Goal: Task Accomplishment & Management: Use online tool/utility

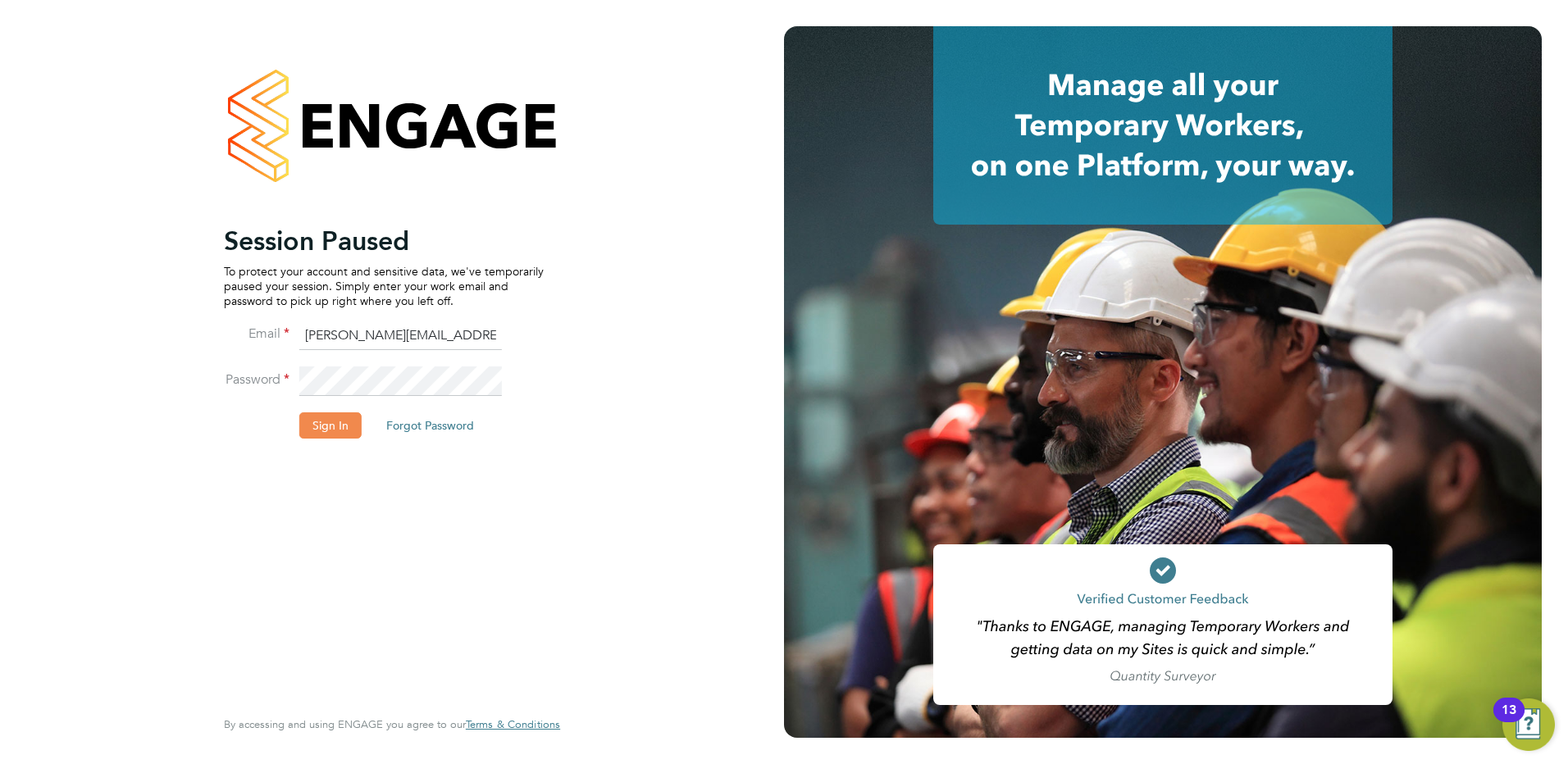
click at [327, 424] on button "Sign In" at bounding box center [330, 425] width 63 height 26
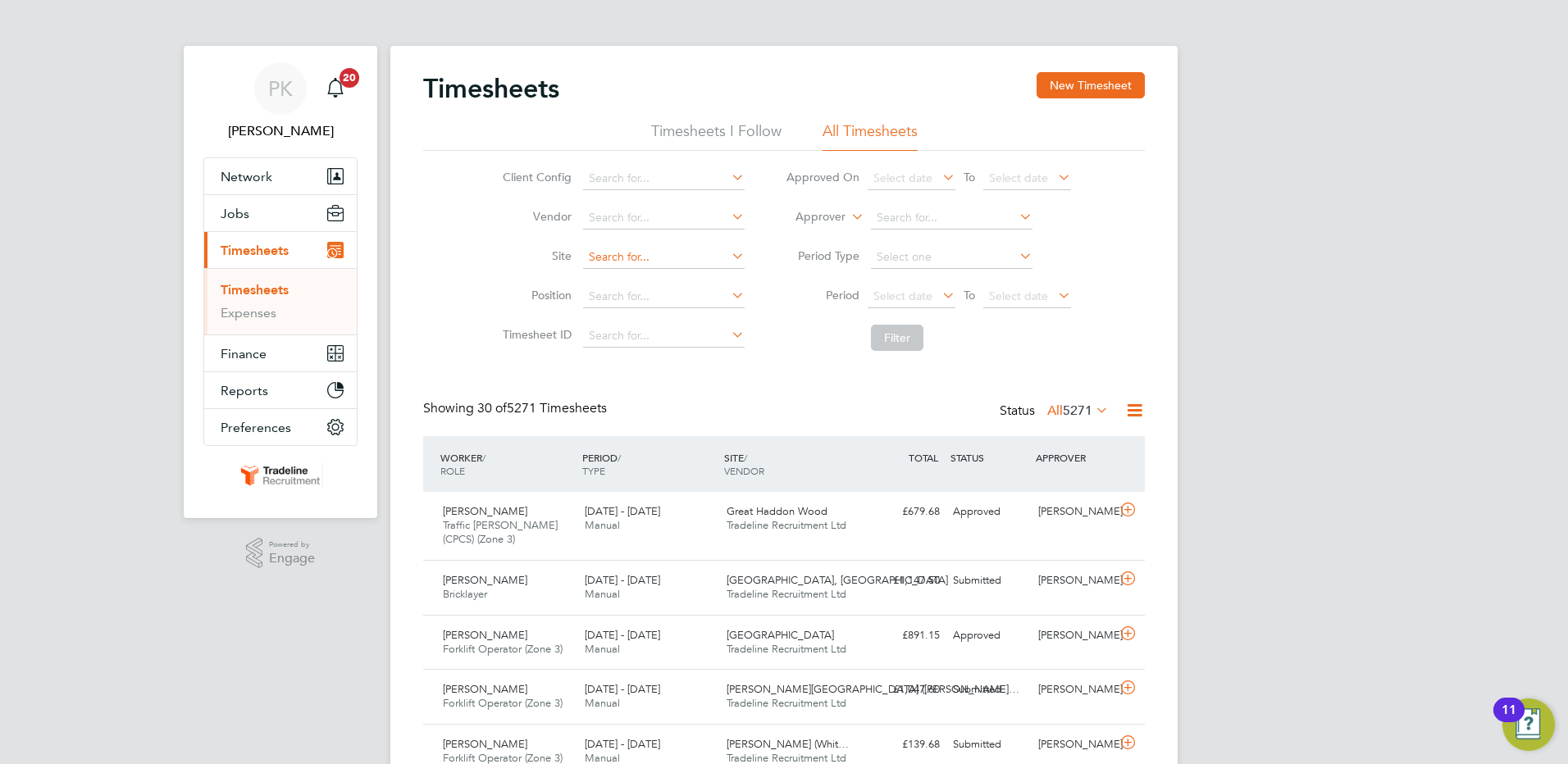
click at [630, 262] on input at bounding box center [664, 257] width 162 height 23
click at [655, 276] on li "Roth ley (Broadnook)" at bounding box center [676, 280] width 190 height 22
type input "Rothley (Broadnook)"
click at [908, 343] on button "Filter" at bounding box center [897, 338] width 53 height 26
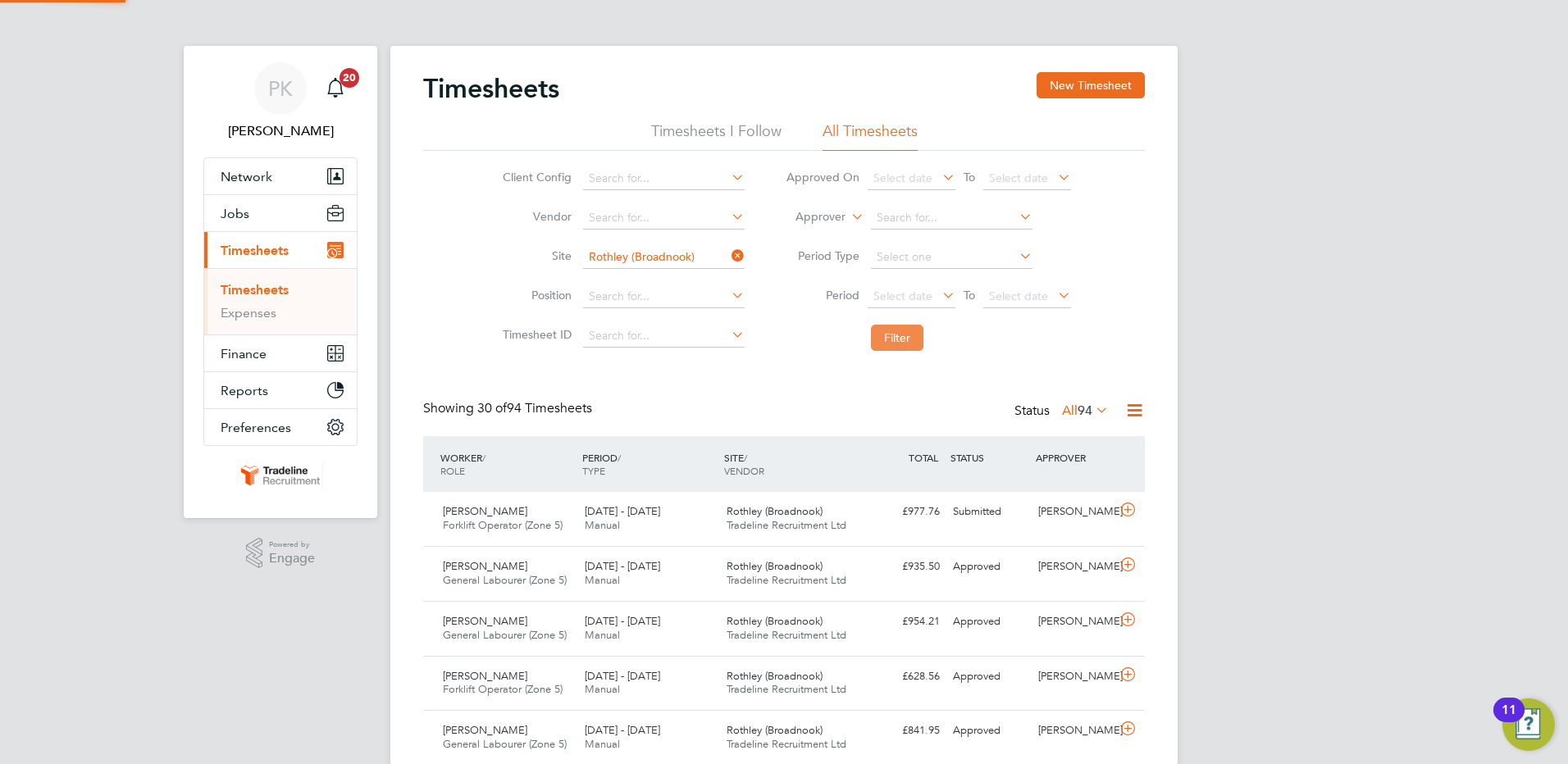
scroll to position [42, 143]
click at [1041, 567] on div "Dragos Iuga" at bounding box center [1075, 566] width 85 height 27
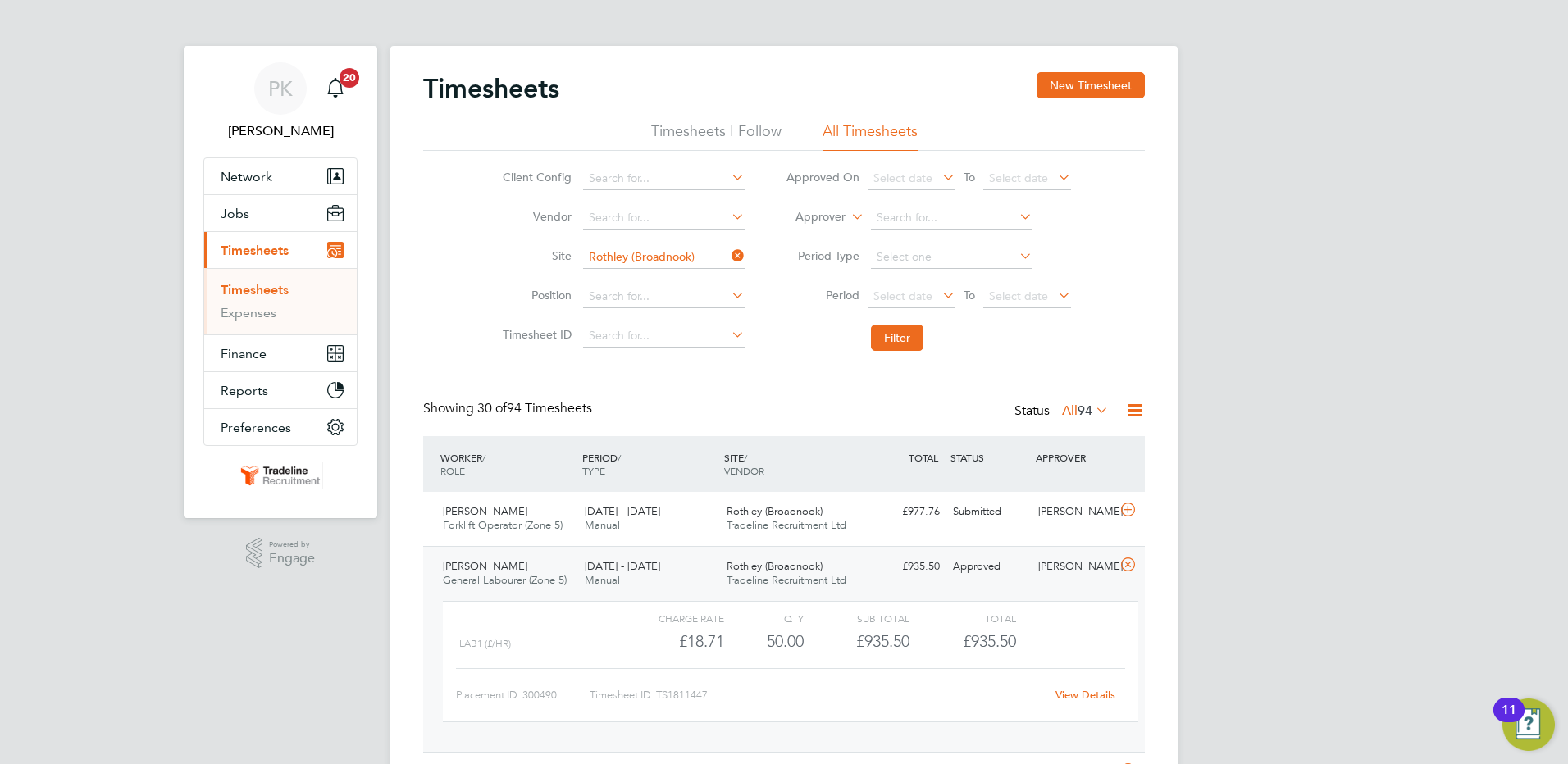
click at [1103, 699] on link "View Details" at bounding box center [1085, 695] width 60 height 14
